Goal: Book appointment/travel/reservation

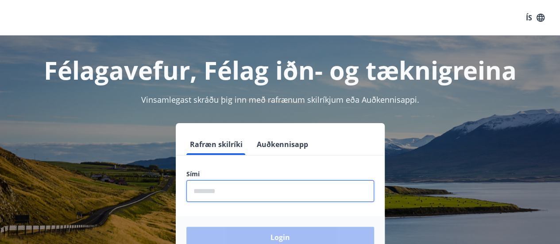
click at [286, 196] on input "phone" at bounding box center [280, 191] width 188 height 22
type input "********"
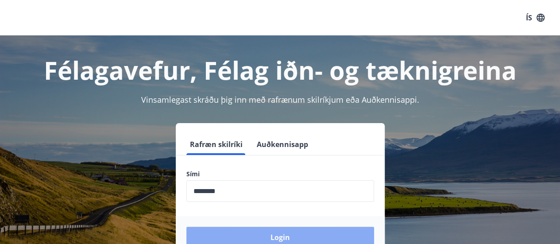
click at [283, 231] on button "Login" at bounding box center [280, 237] width 188 height 21
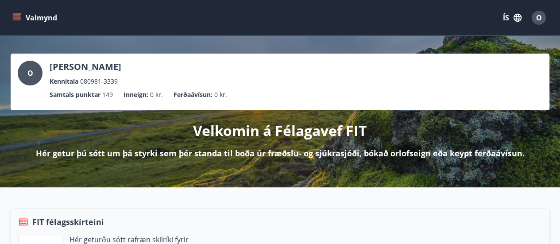
click at [23, 17] on button "Valmynd" at bounding box center [36, 18] width 50 height 16
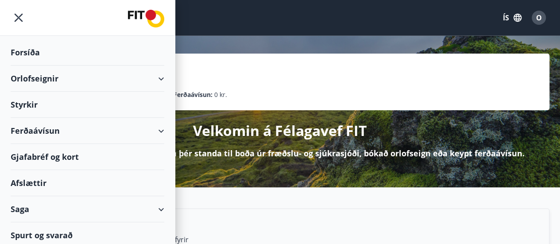
scroll to position [3, 0]
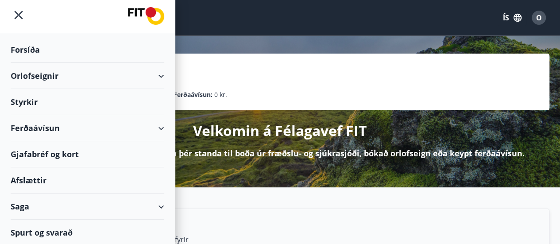
click at [148, 69] on div "Orlofseignir" at bounding box center [88, 76] width 154 height 26
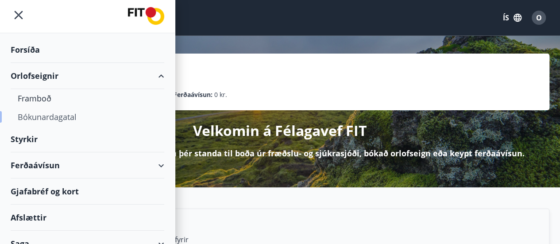
click at [55, 117] on div "Bókunardagatal" at bounding box center [87, 117] width 139 height 19
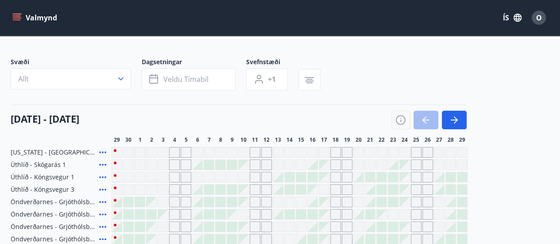
scroll to position [37, 0]
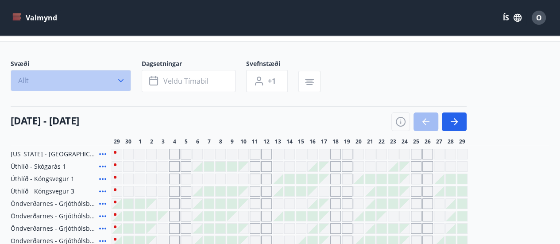
click at [121, 84] on icon "button" at bounding box center [120, 80] width 9 height 9
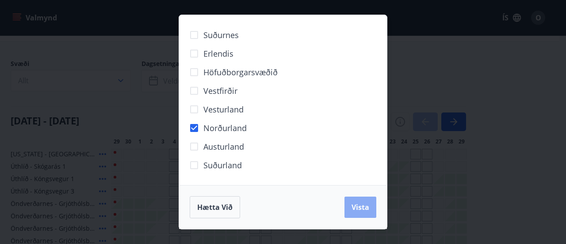
click at [357, 210] on span "Vista" at bounding box center [361, 207] width 18 height 10
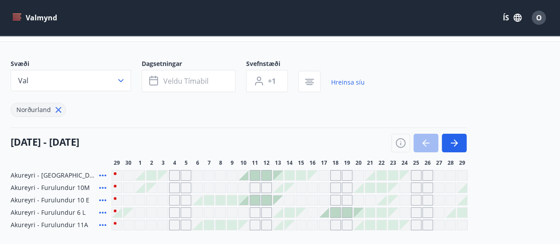
scroll to position [98, 0]
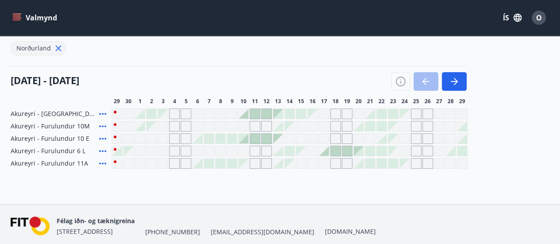
click at [416, 150] on div "Gráir dagar eru ekki bókanlegir" at bounding box center [416, 151] width 11 height 11
click at [415, 115] on div "Gráir dagar eru ekki bókanlegir" at bounding box center [416, 113] width 11 height 11
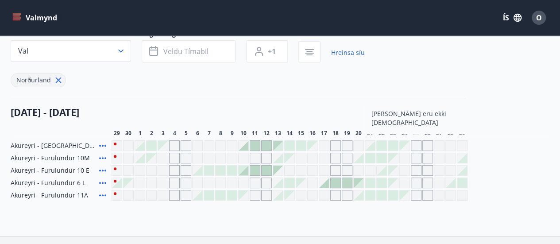
scroll to position [0, 0]
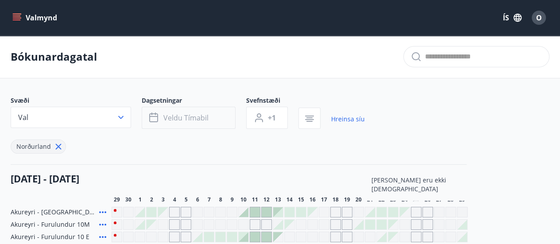
click at [230, 118] on button "Veldu tímabil" at bounding box center [189, 118] width 94 height 22
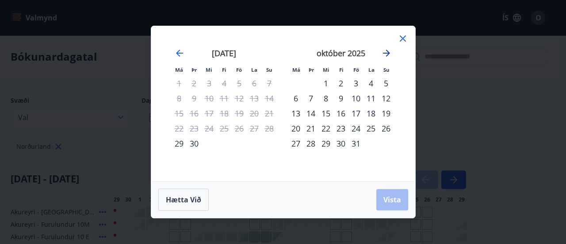
click at [385, 55] on icon "Move forward to switch to the next month." at bounding box center [386, 53] width 11 height 11
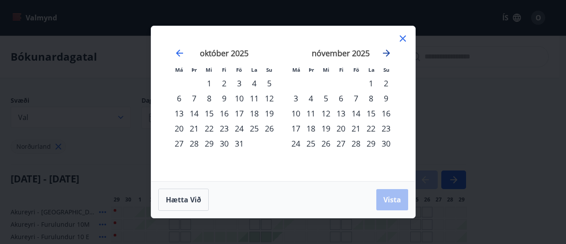
click at [385, 55] on icon "Move forward to switch to the next month." at bounding box center [386, 53] width 11 height 11
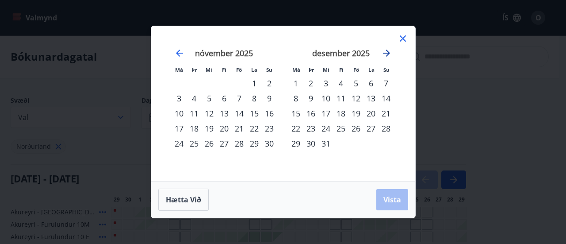
click at [385, 55] on icon "Move forward to switch to the next month." at bounding box center [386, 53] width 11 height 11
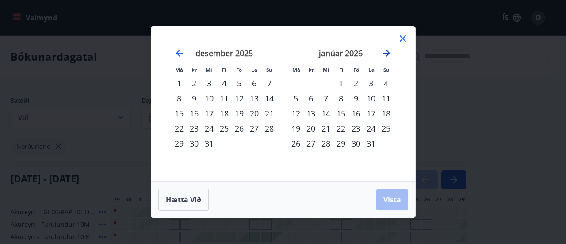
click at [385, 55] on icon "Move forward to switch to the next month." at bounding box center [386, 53] width 11 height 11
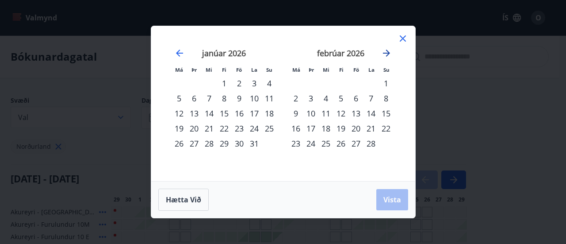
click at [385, 55] on icon "Move forward to switch to the next month." at bounding box center [386, 53] width 11 height 11
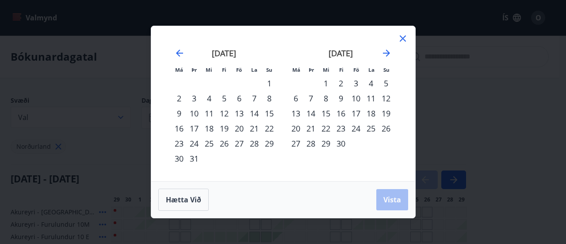
click at [342, 144] on div "30" at bounding box center [341, 143] width 15 height 15
click at [388, 51] on icon "Move forward to switch to the next month." at bounding box center [386, 53] width 7 height 7
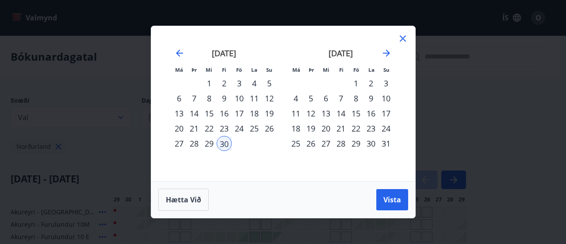
click at [294, 99] on div "4" at bounding box center [295, 98] width 15 height 15
click at [393, 200] on span "Vista" at bounding box center [393, 200] width 18 height 10
